Goal: Information Seeking & Learning: Learn about a topic

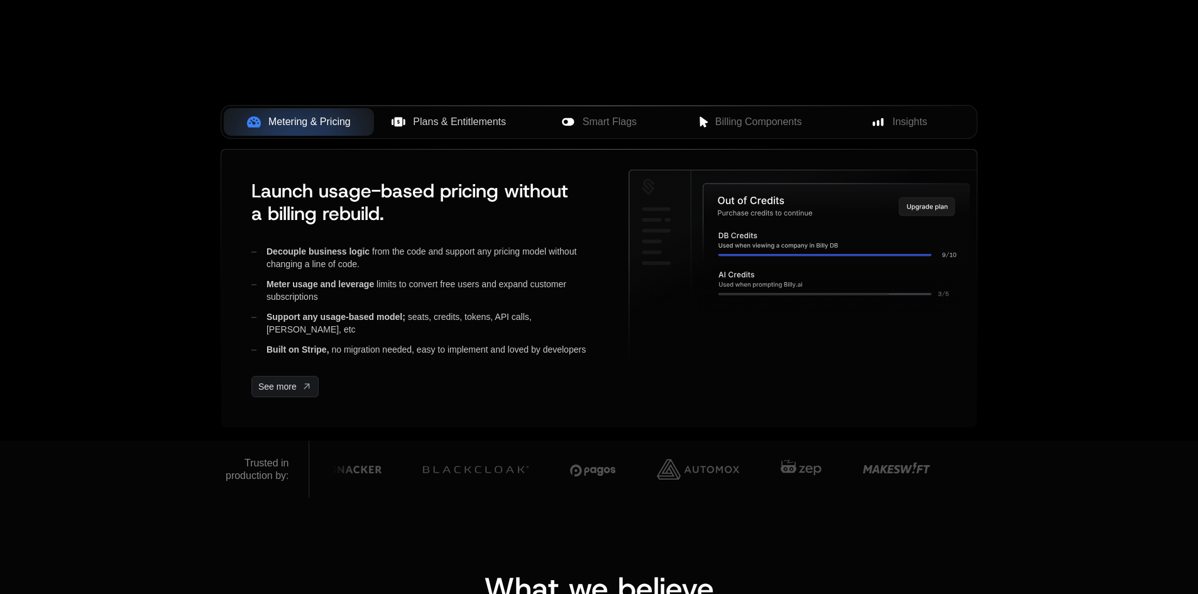
scroll to position [440, 0]
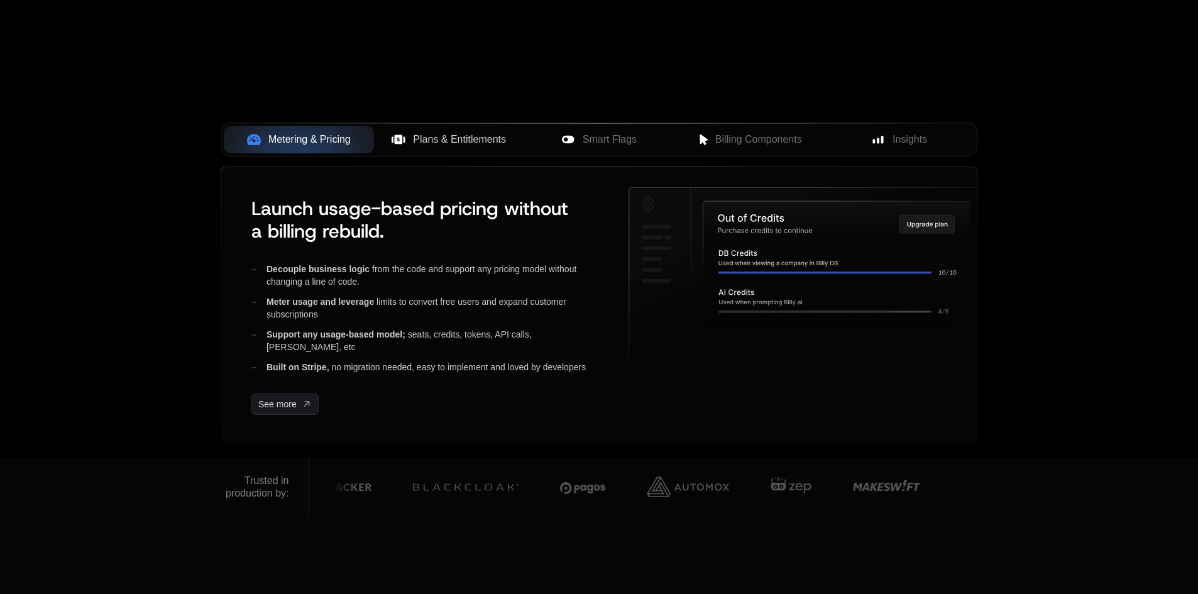
click at [470, 138] on span "Plans & Entitlements" at bounding box center [459, 139] width 93 height 15
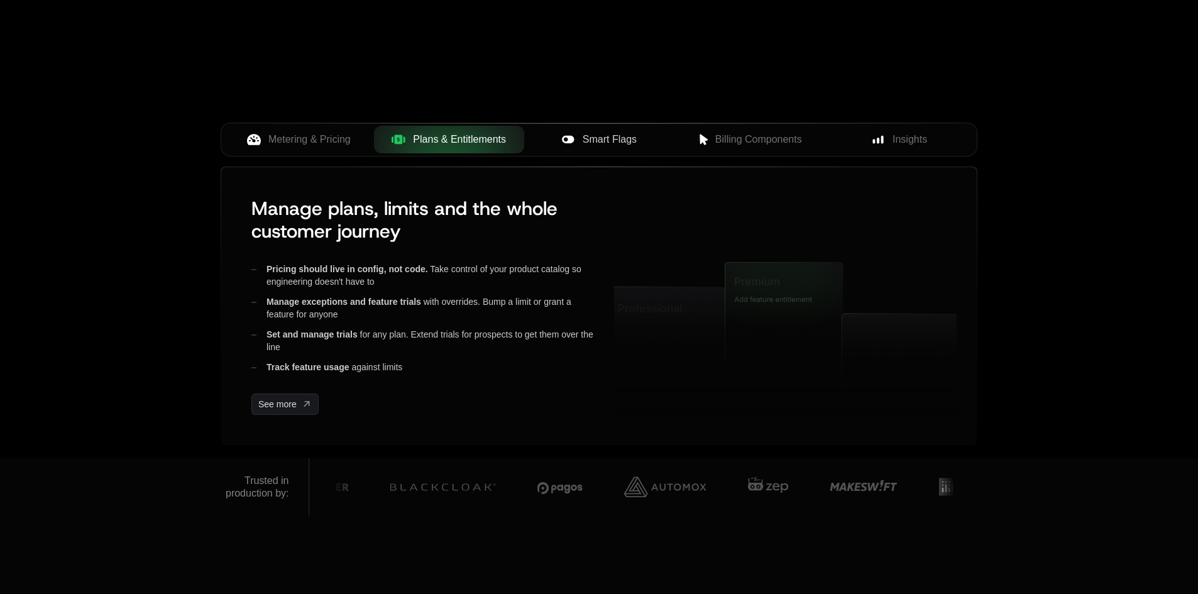
click at [590, 146] on span "Smart Flags" at bounding box center [610, 139] width 54 height 15
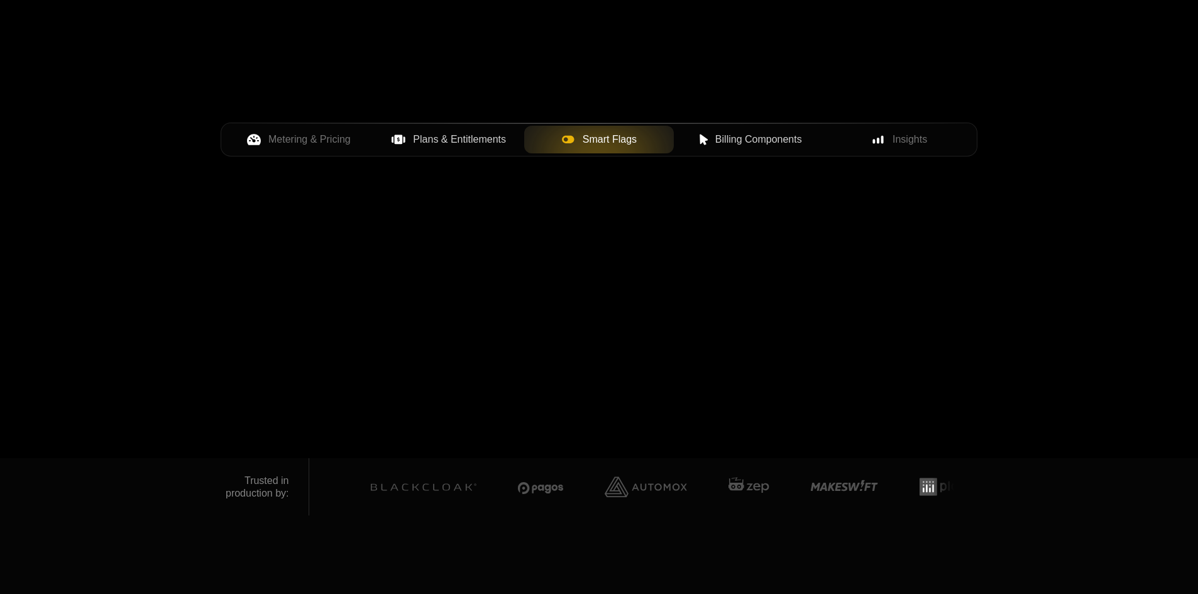
click at [751, 150] on button "Billing Components" at bounding box center [749, 140] width 150 height 28
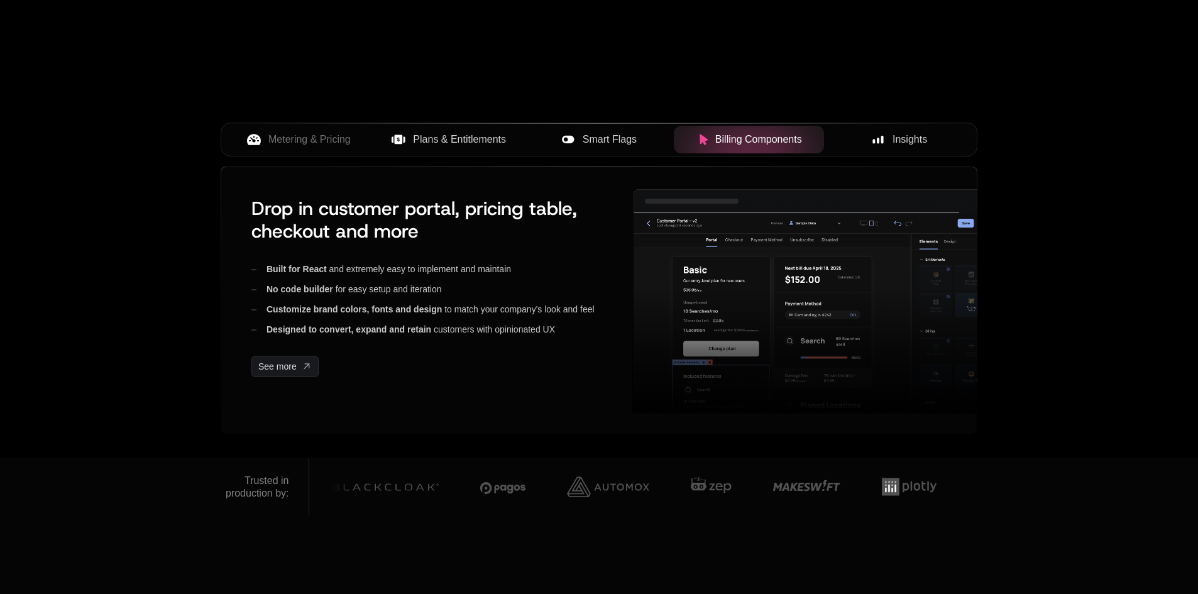
click at [893, 134] on span "Insights" at bounding box center [910, 139] width 35 height 15
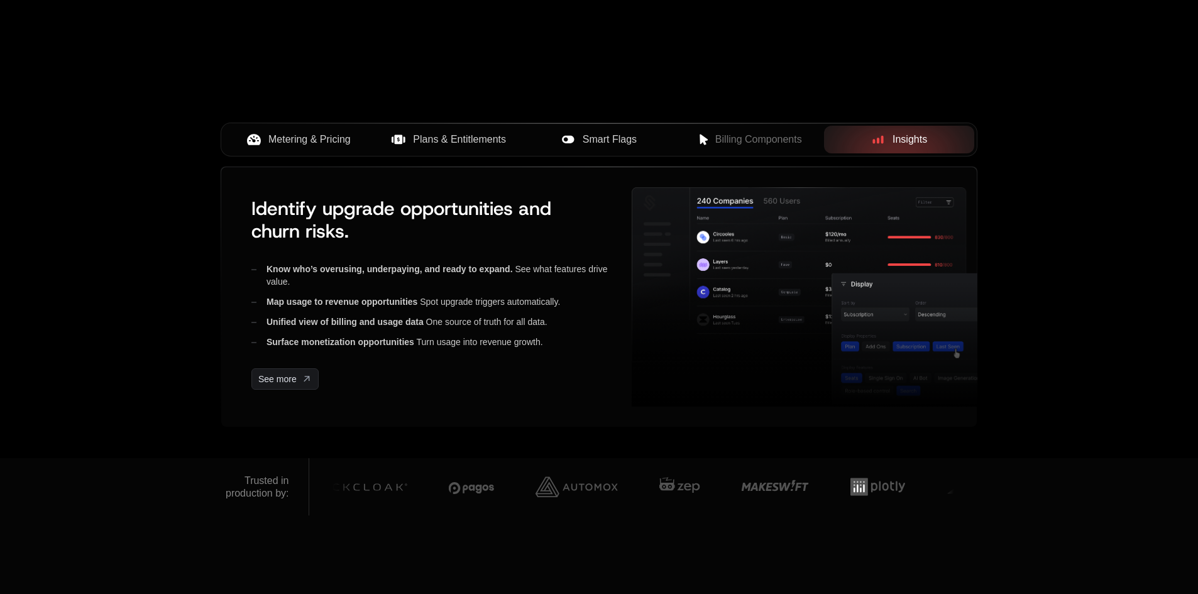
click at [319, 127] on button "Metering & Pricing" at bounding box center [299, 140] width 150 height 28
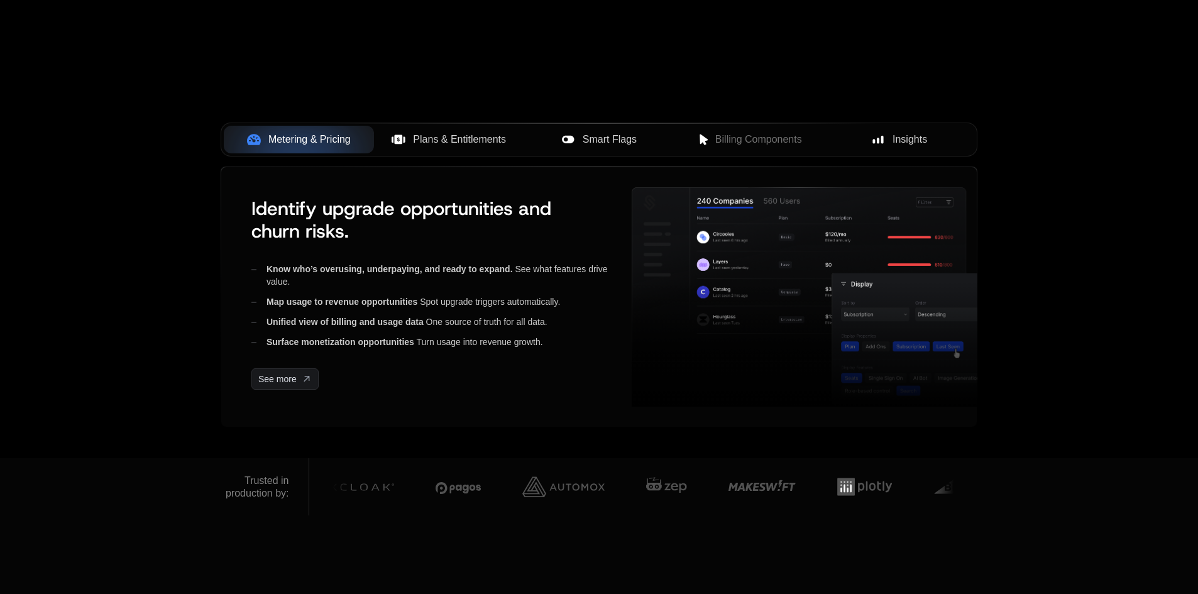
click at [389, 142] on div "Plans & Entitlements" at bounding box center [449, 139] width 130 height 15
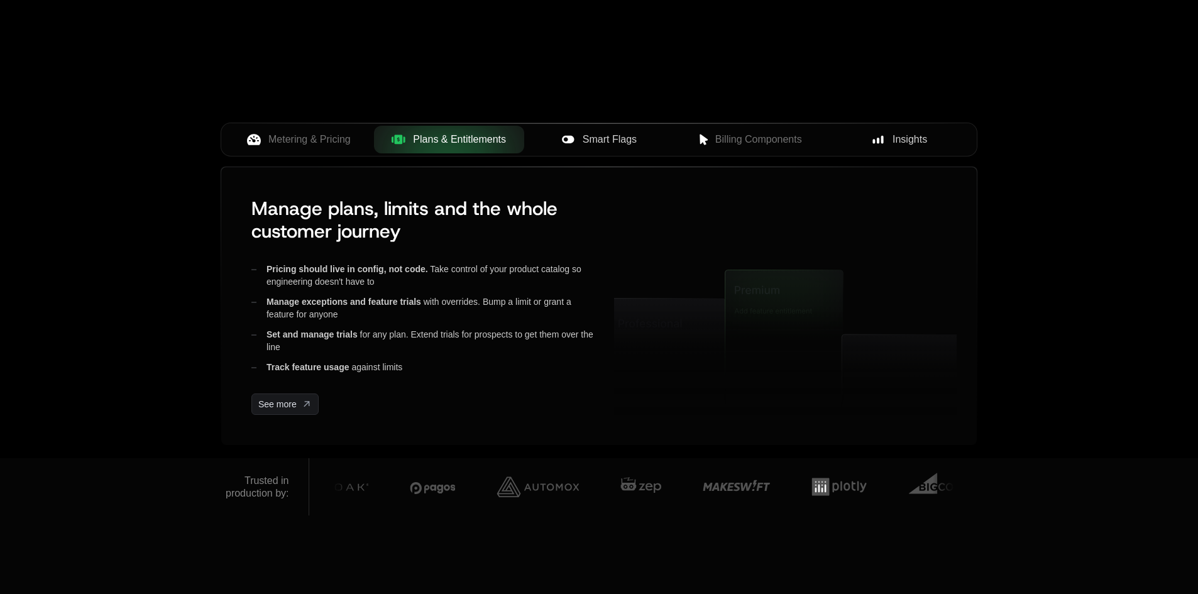
click at [621, 155] on div "Metering & Pricing Plans & Entitlements Smart Flags Billing Components Insights" at bounding box center [599, 140] width 757 height 34
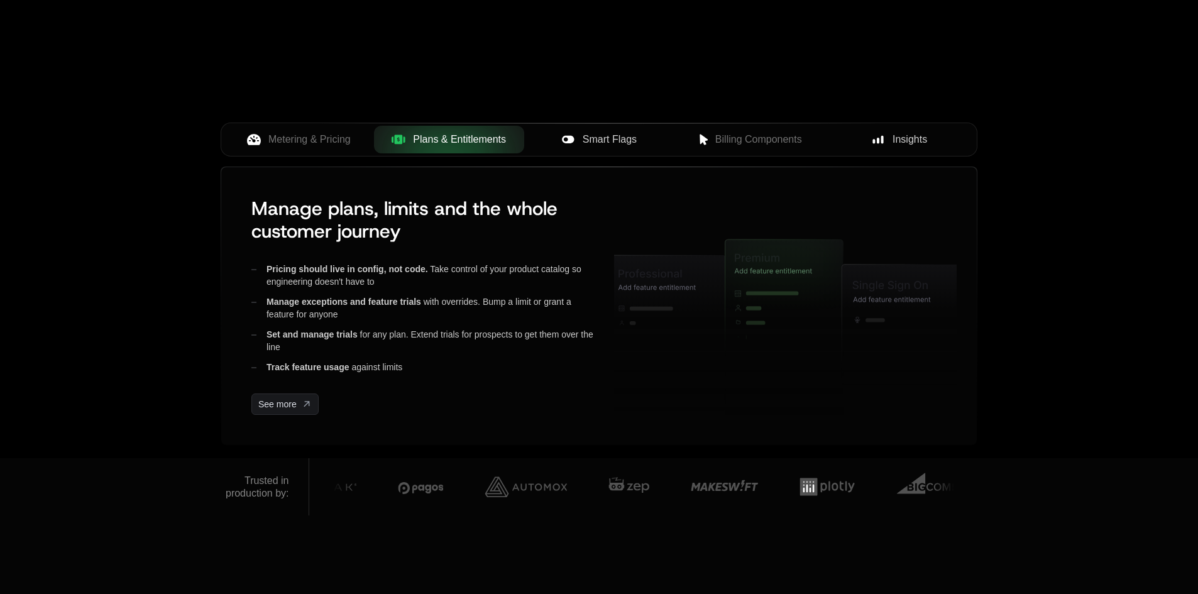
click at [631, 143] on span "Smart Flags" at bounding box center [610, 139] width 54 height 15
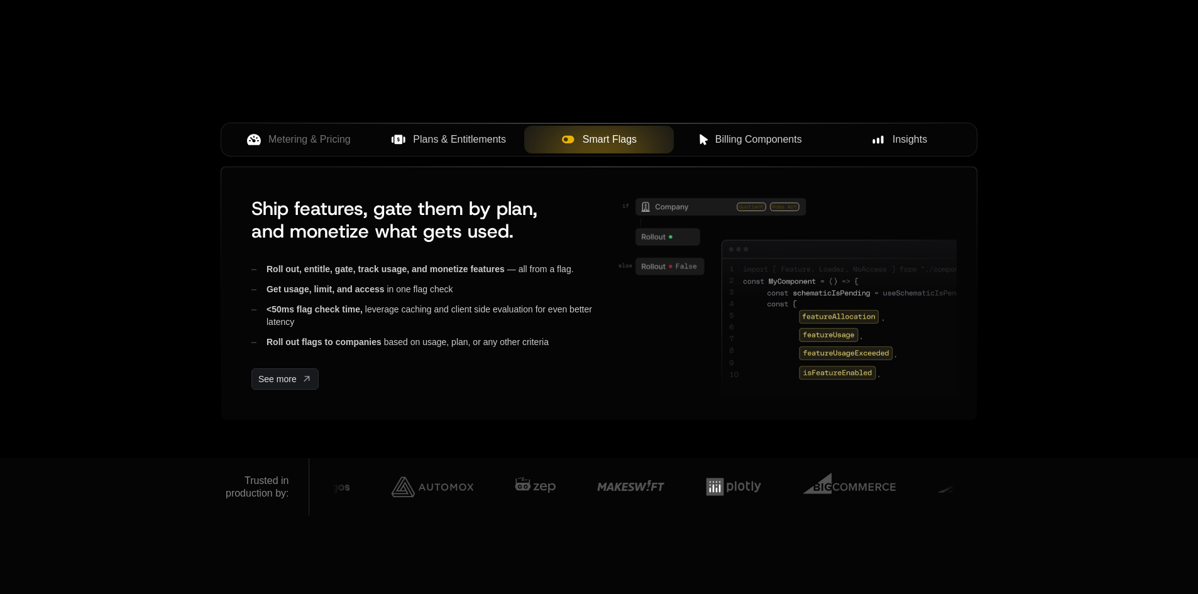
click at [743, 140] on span "Billing Components" at bounding box center [758, 139] width 87 height 15
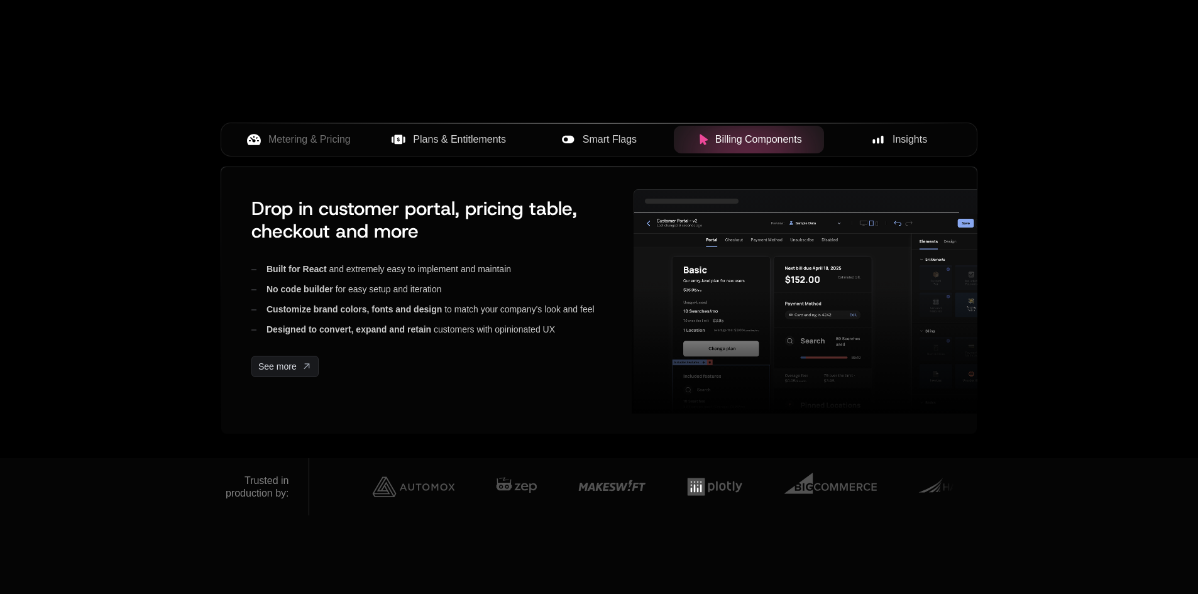
click at [896, 139] on span "Insights" at bounding box center [910, 139] width 35 height 15
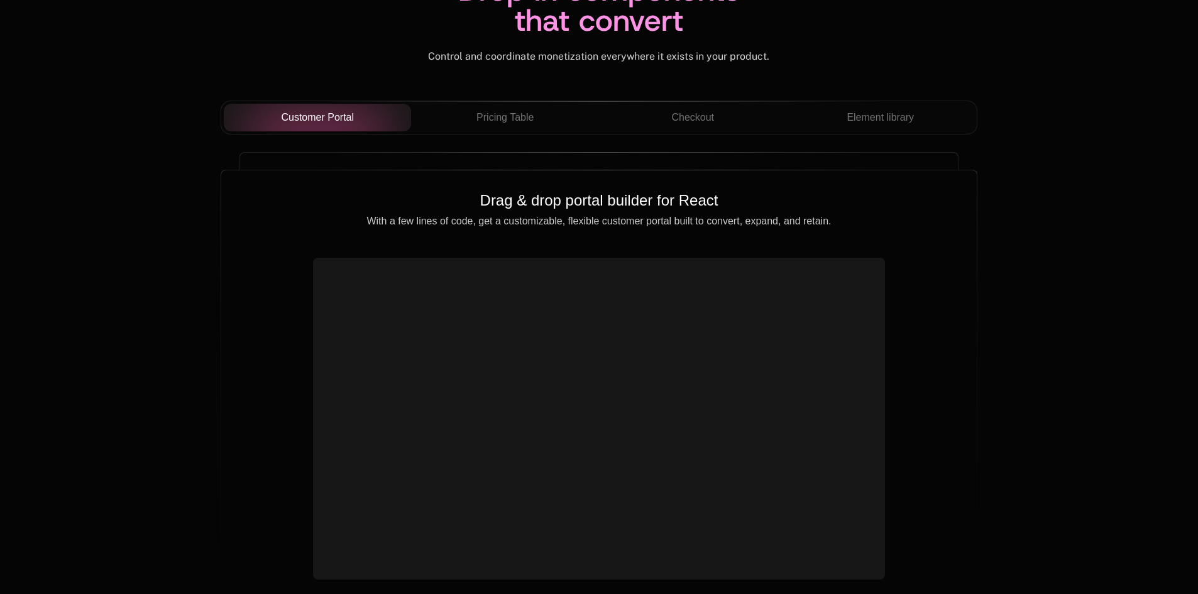
scroll to position [4526, 0]
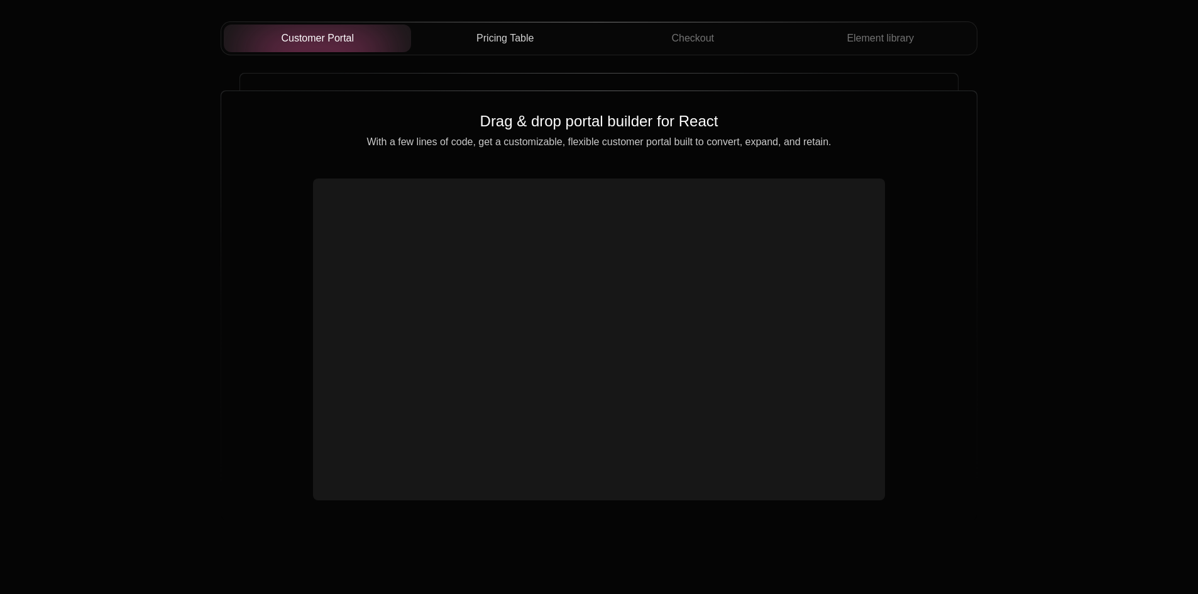
click at [518, 45] on span "Pricing Table" at bounding box center [504, 38] width 57 height 15
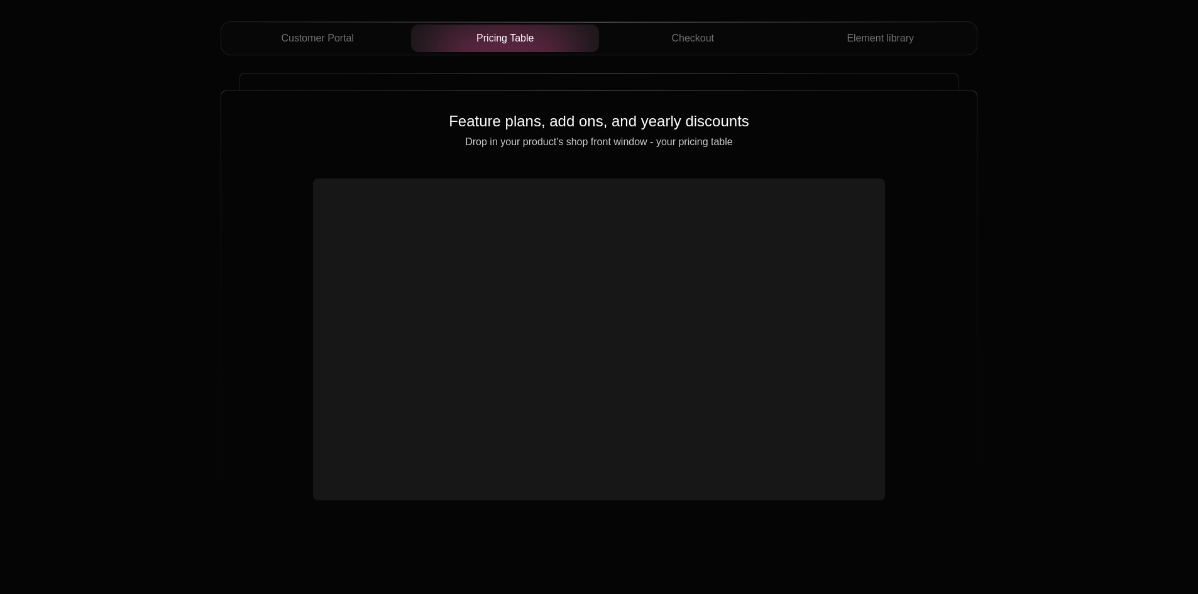
click at [689, 63] on div "Customer Portal Pricing Table Checkout Element library" at bounding box center [599, 43] width 757 height 44
click at [861, 35] on span "Element library" at bounding box center [880, 38] width 67 height 15
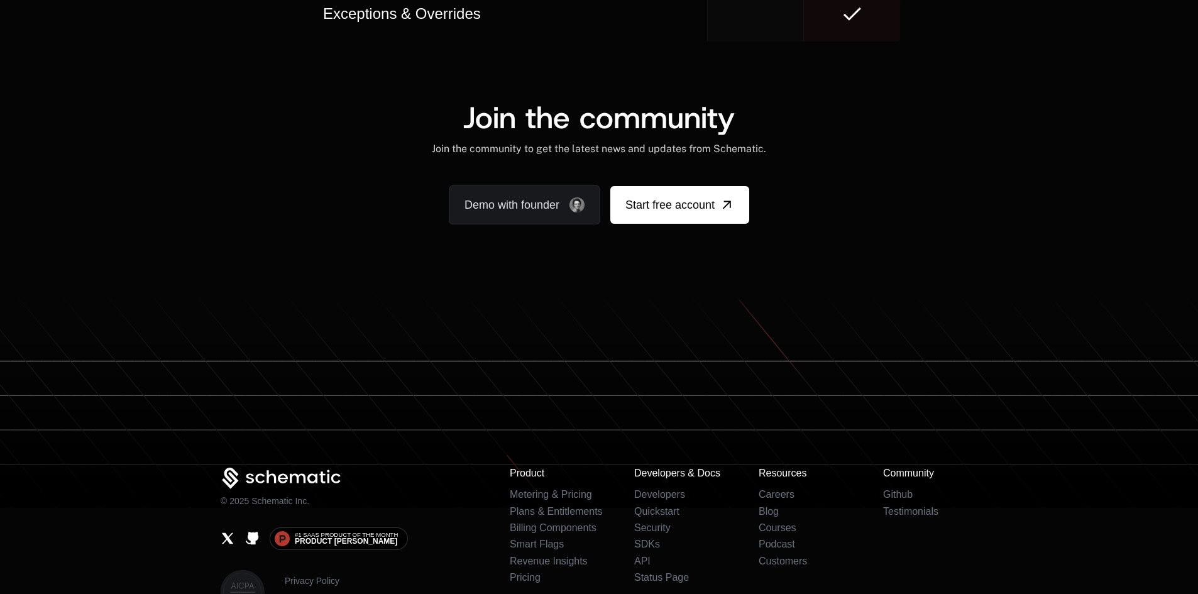
scroll to position [7812, 0]
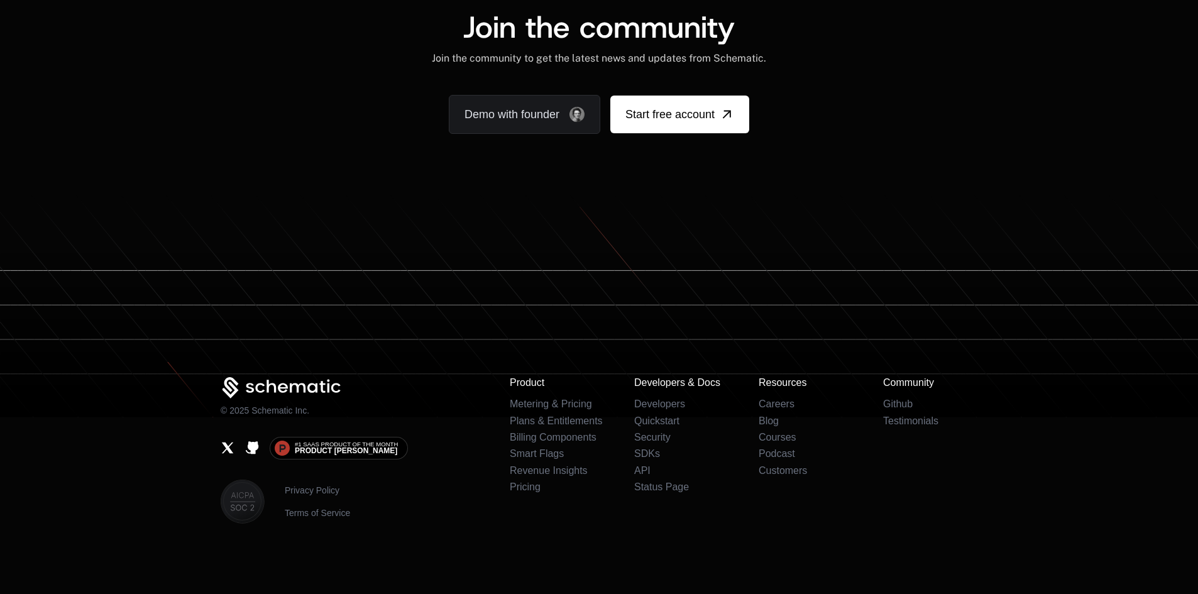
click at [206, 109] on div "Join the community Join the community to get the latest news and updates from S…" at bounding box center [598, 73] width 817 height 122
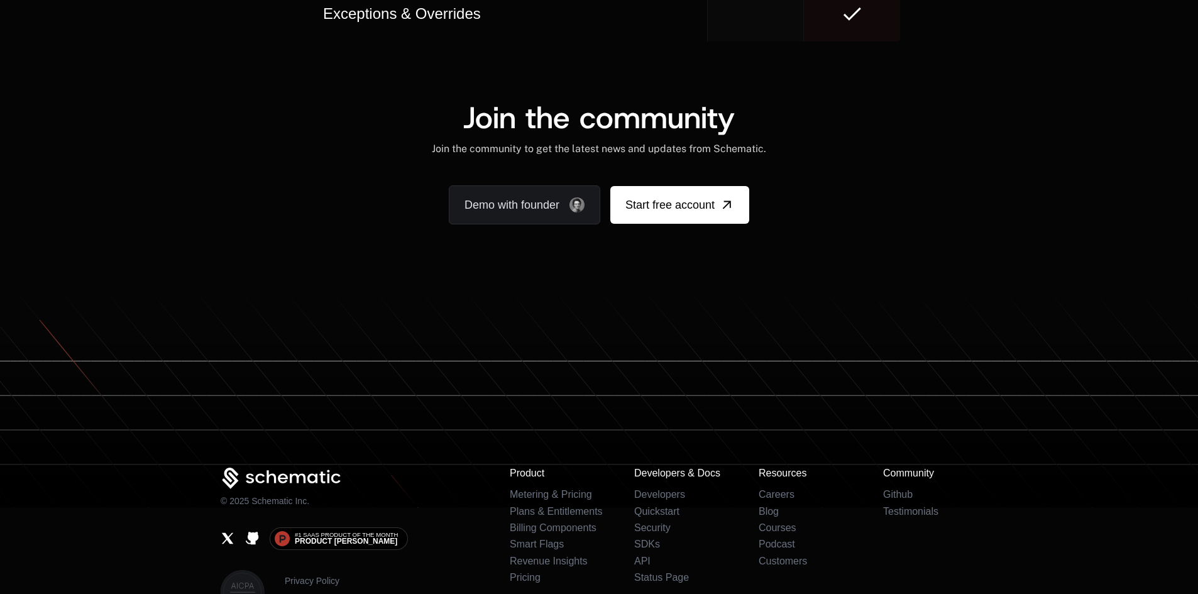
scroll to position [7676, 0]
